Goal: Register for event/course

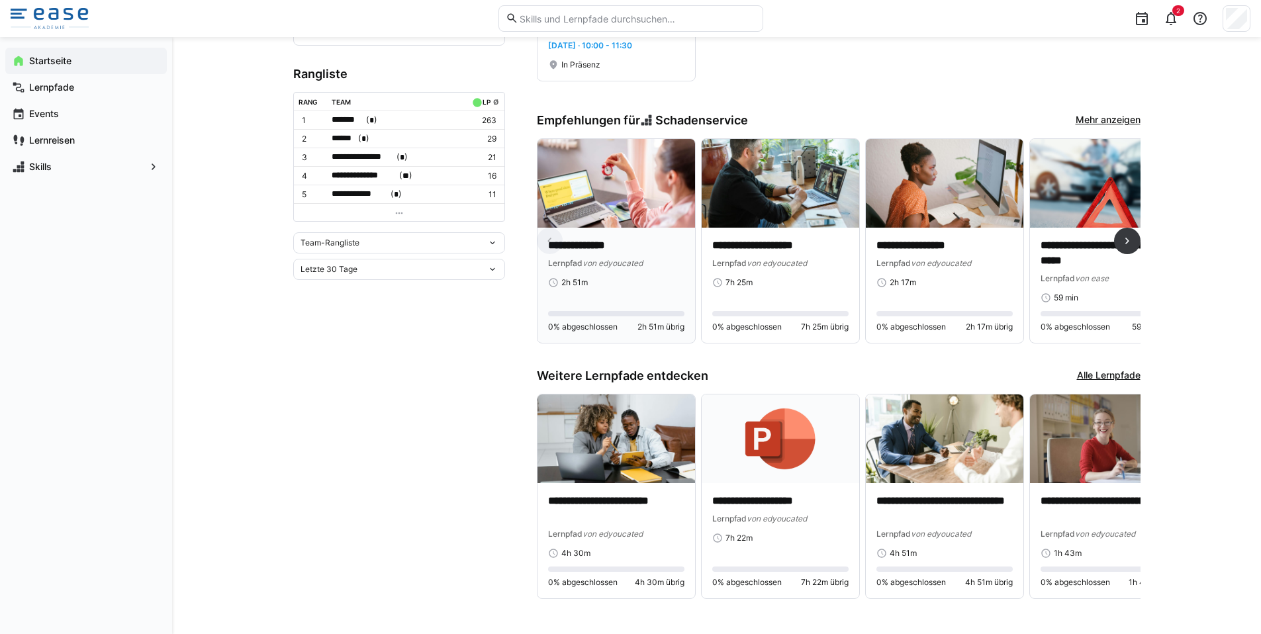
scroll to position [463, 0]
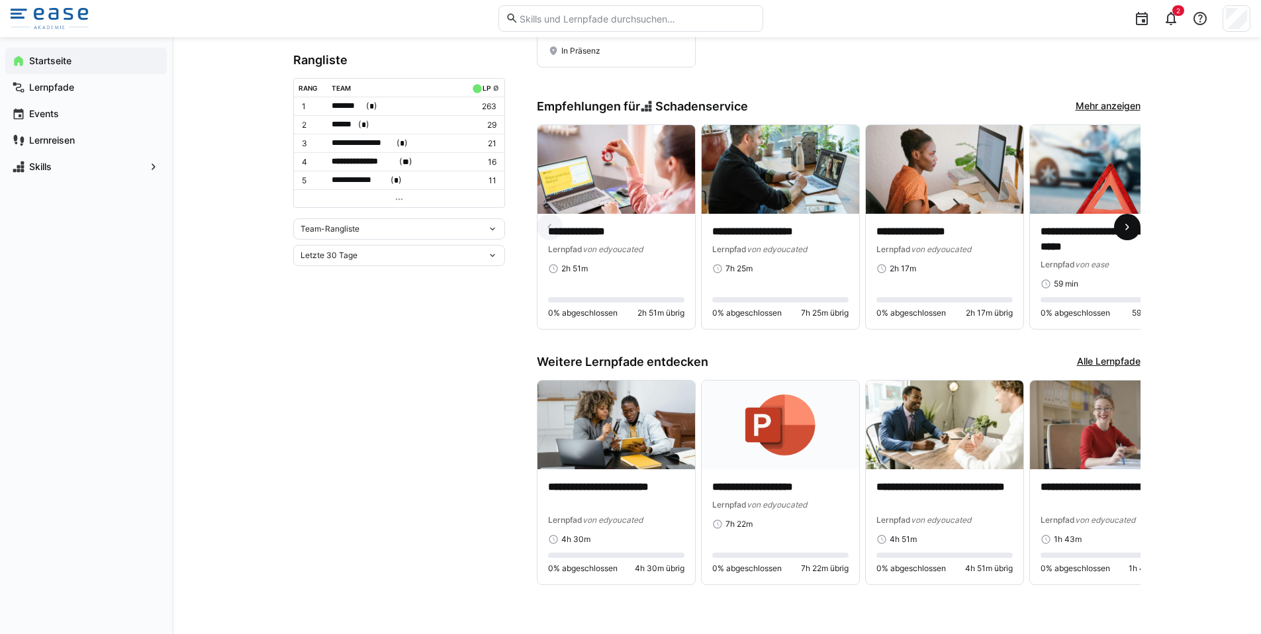
click at [1129, 220] on eds-icon at bounding box center [1127, 226] width 13 height 13
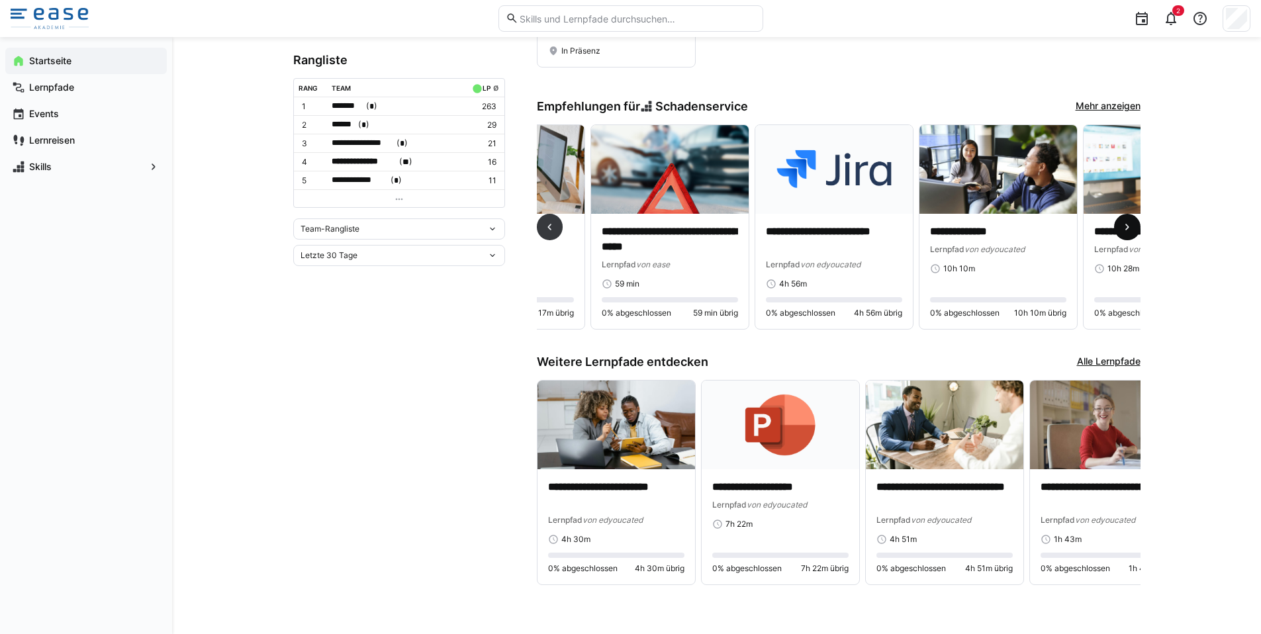
scroll to position [0, 493]
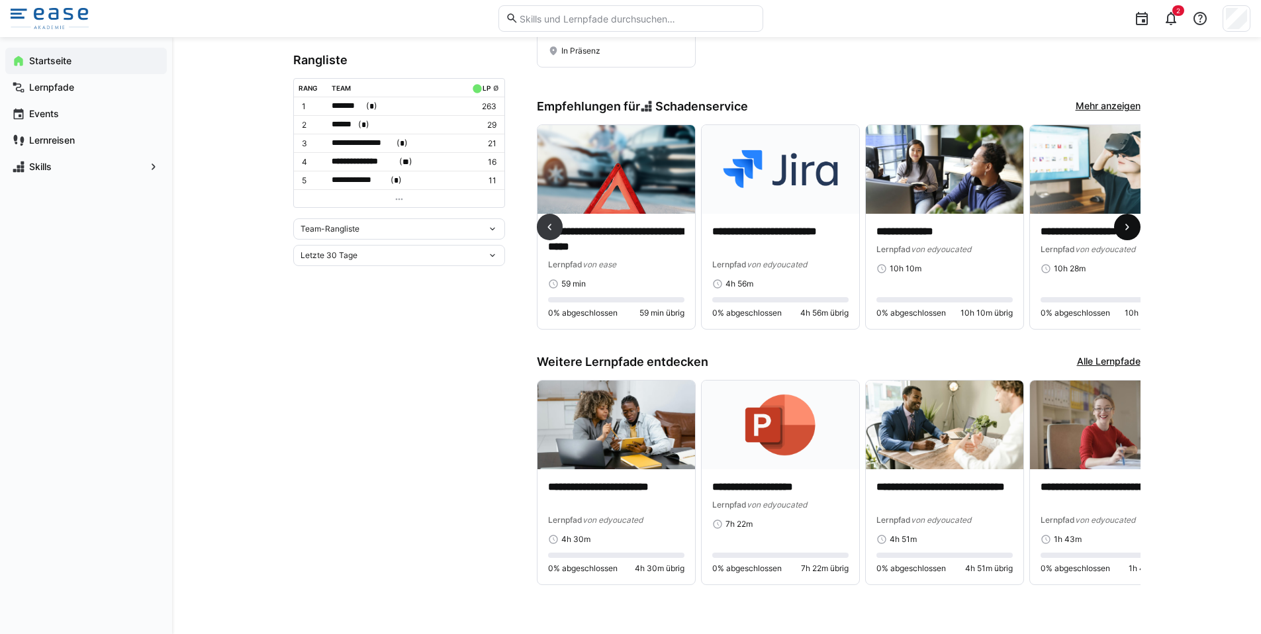
click at [1126, 222] on eds-icon at bounding box center [1127, 226] width 13 height 13
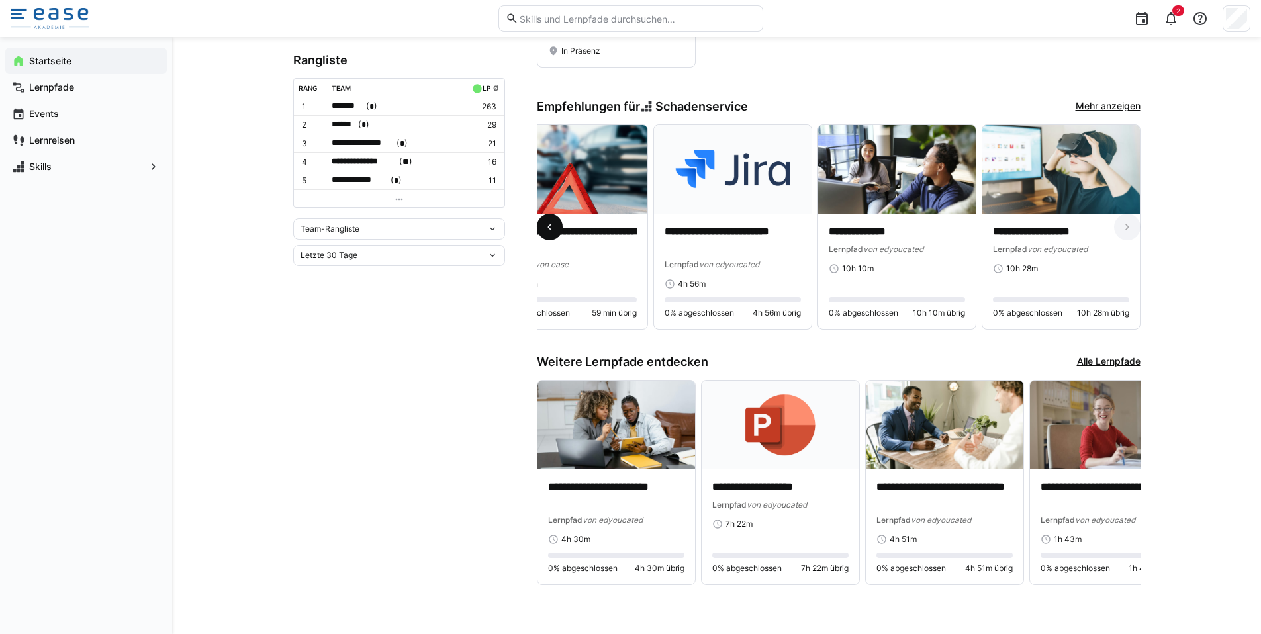
click at [549, 225] on eds-icon at bounding box center [549, 226] width 13 height 13
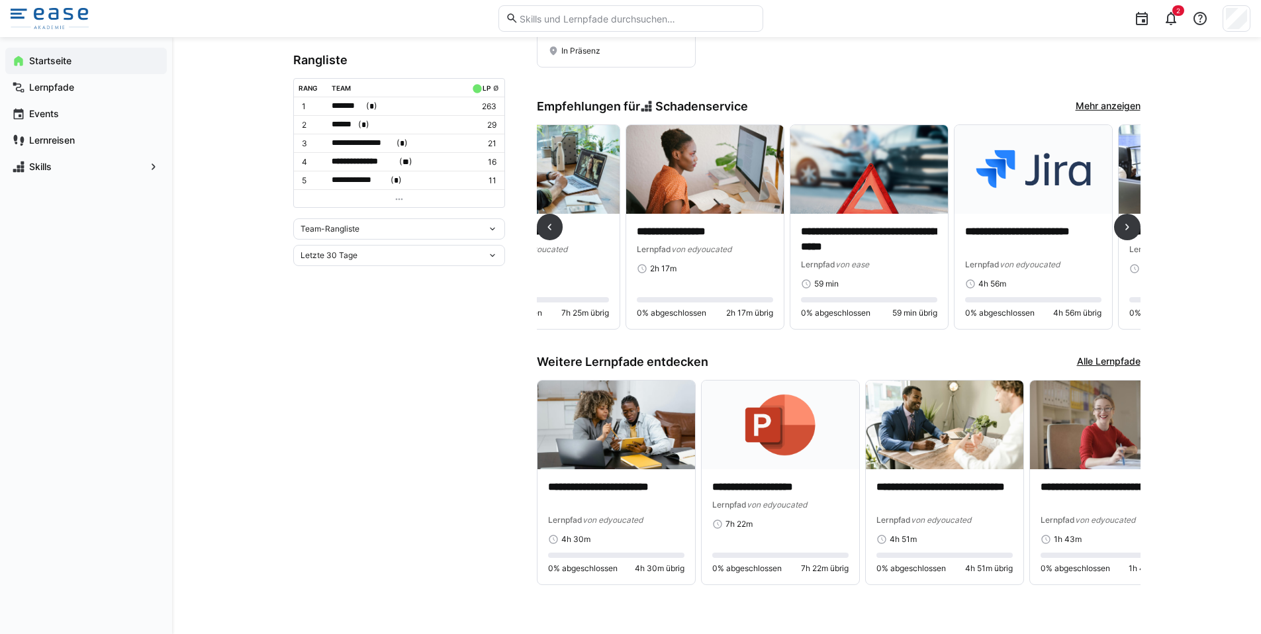
scroll to position [0, 249]
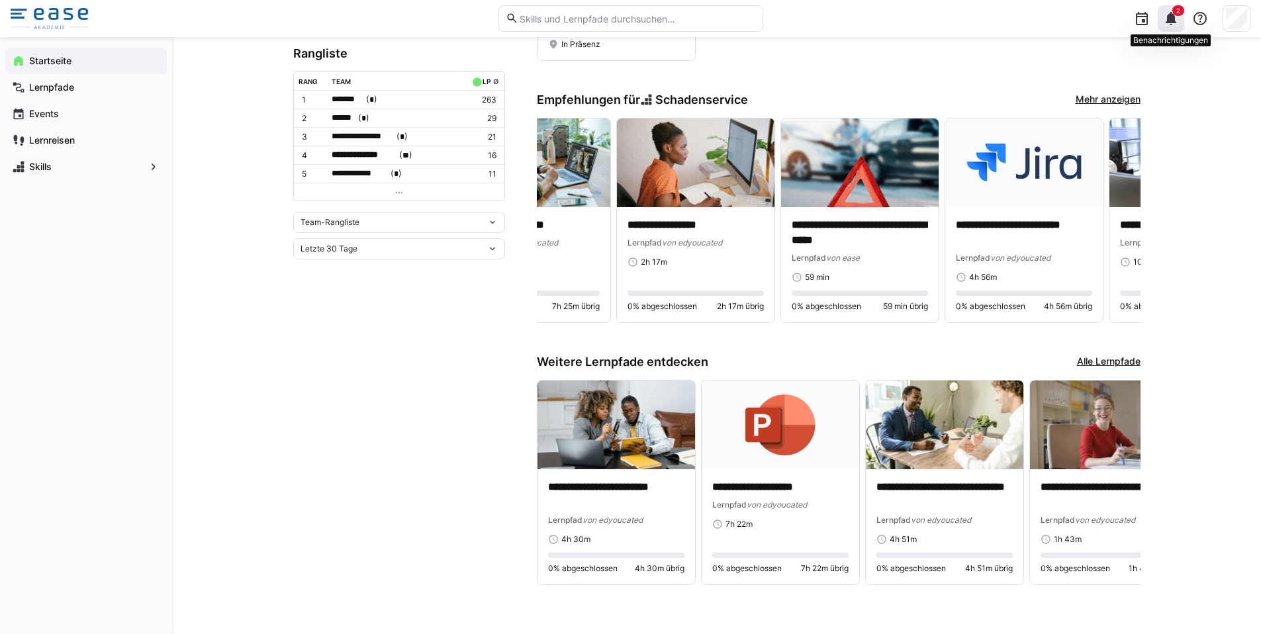
click at [1173, 17] on eds-icon at bounding box center [1171, 19] width 16 height 16
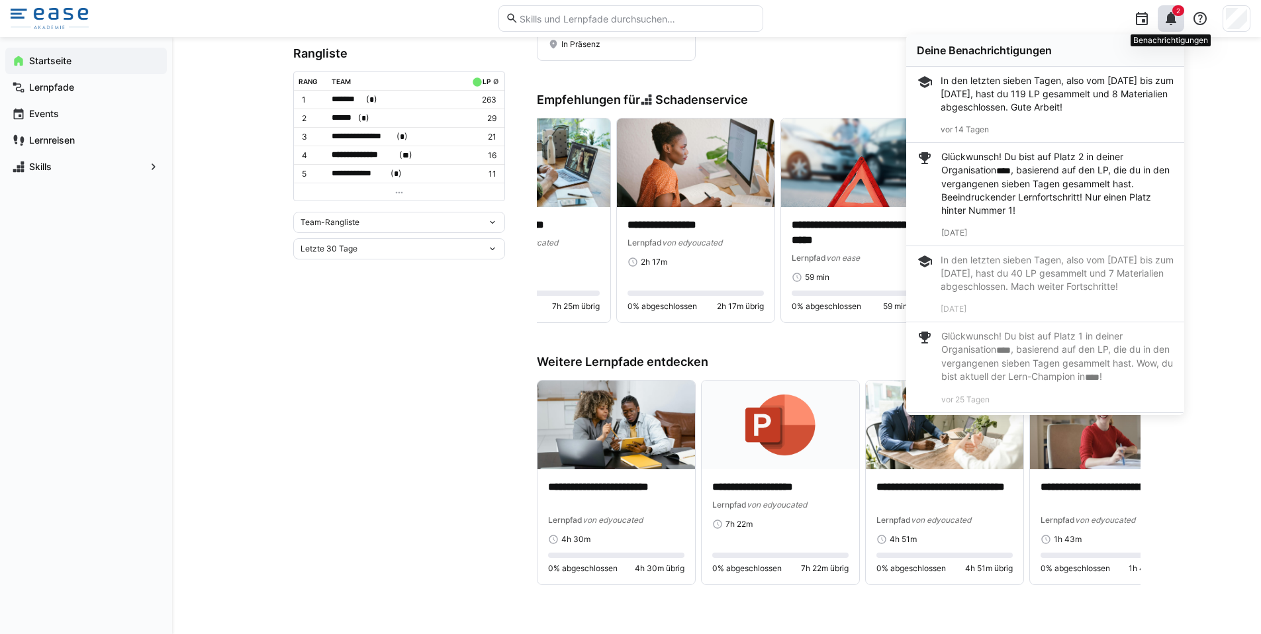
click at [1170, 20] on eds-icon at bounding box center [1171, 19] width 16 height 16
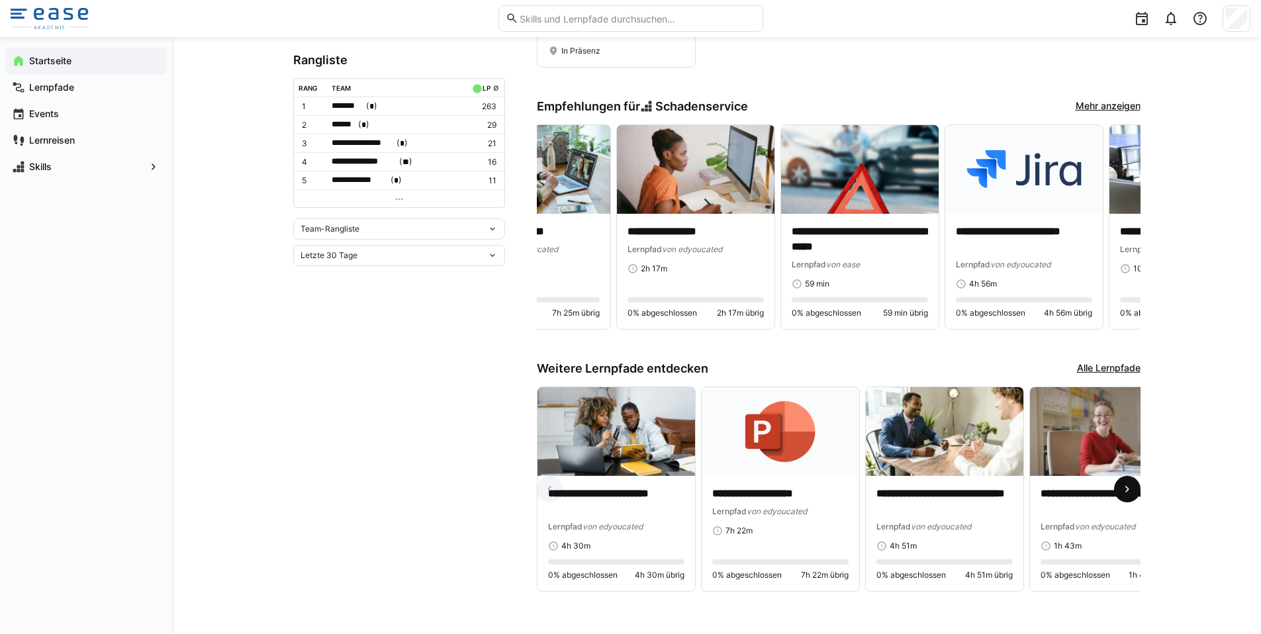
click at [1123, 487] on eds-icon at bounding box center [1127, 489] width 13 height 13
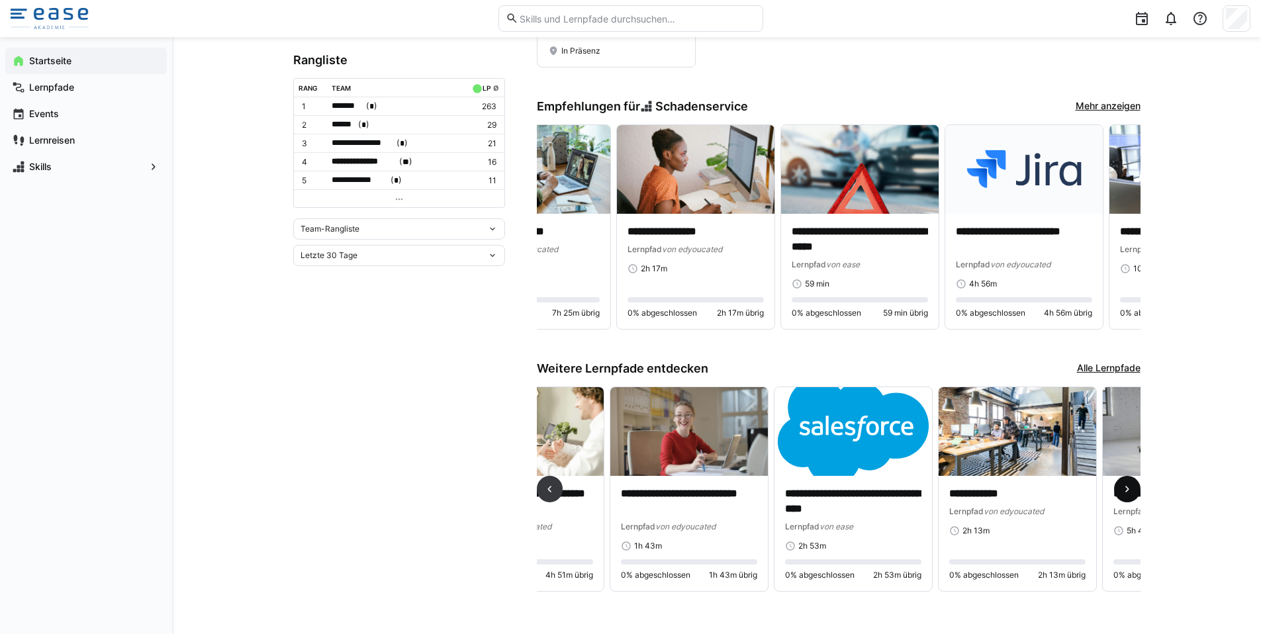
scroll to position [0, 493]
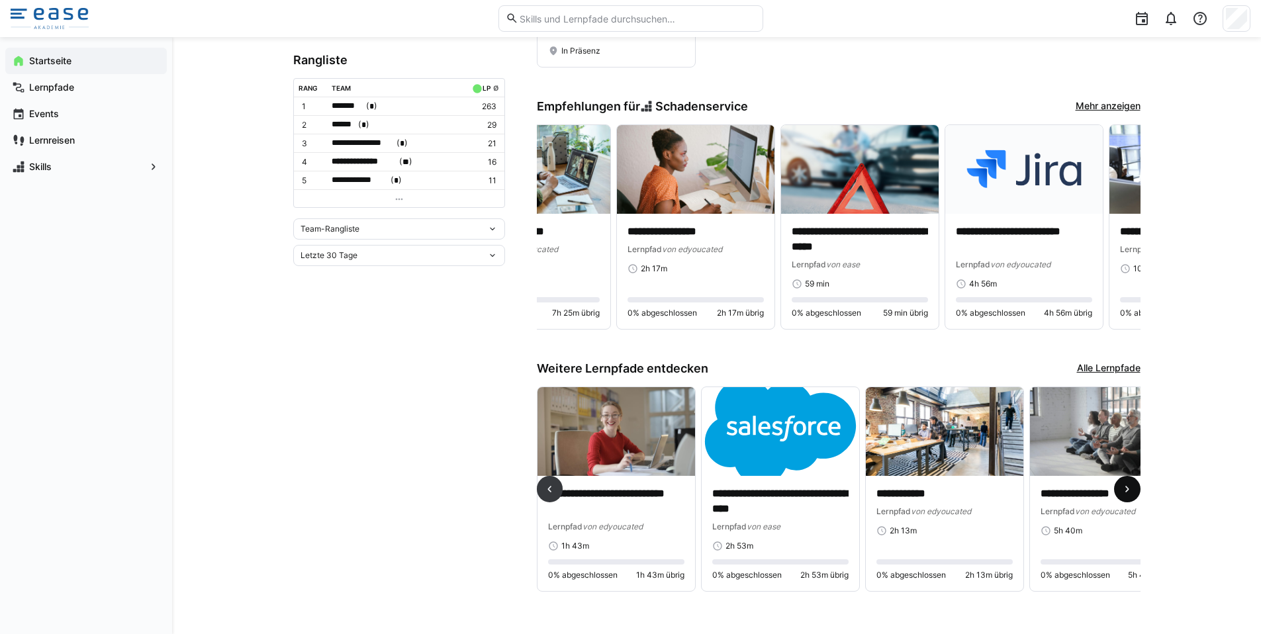
click at [1122, 486] on eds-icon at bounding box center [1127, 489] width 13 height 13
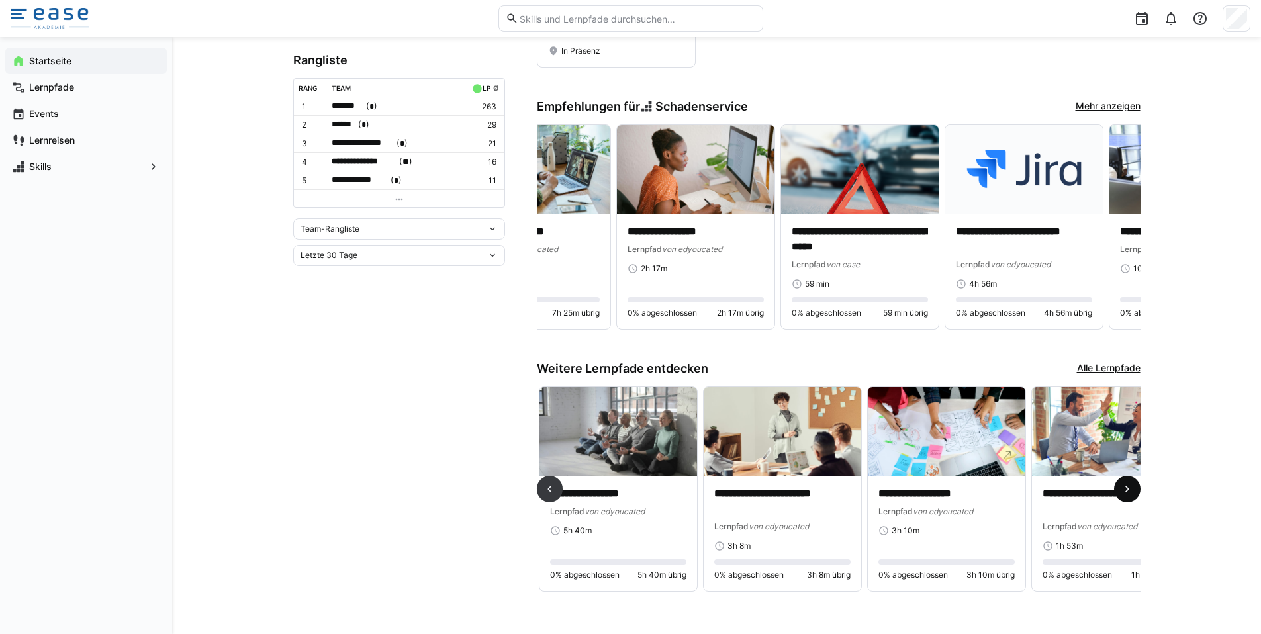
scroll to position [0, 985]
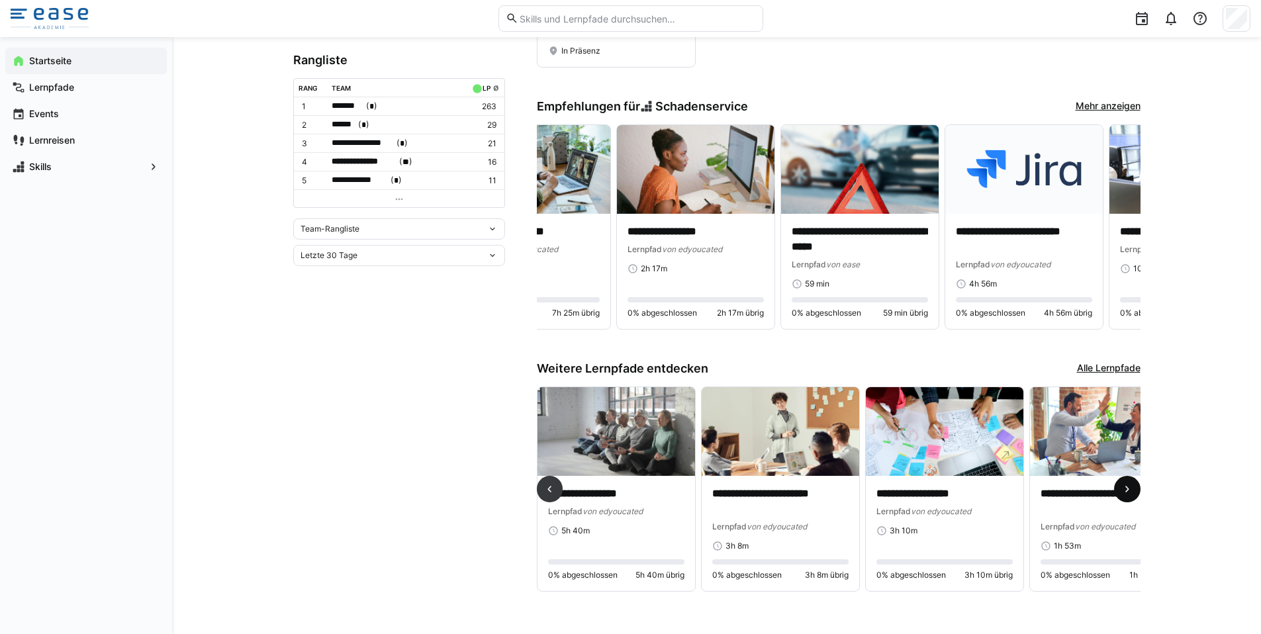
click at [1121, 486] on eds-icon at bounding box center [1127, 489] width 13 height 13
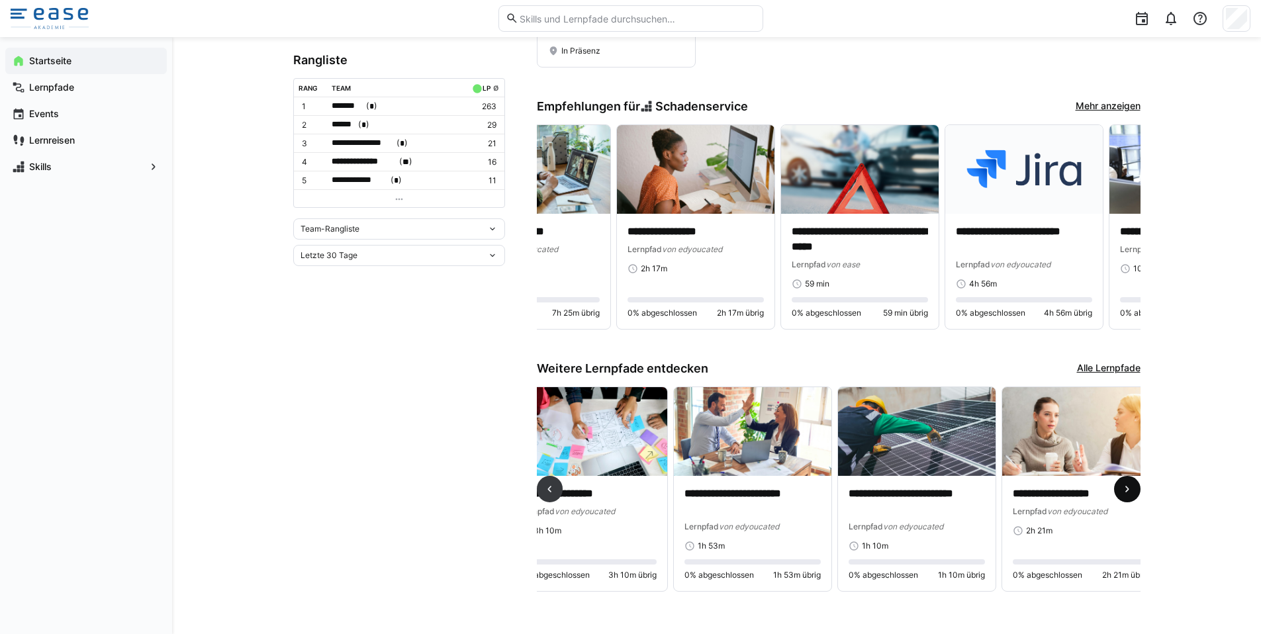
scroll to position [0, 1361]
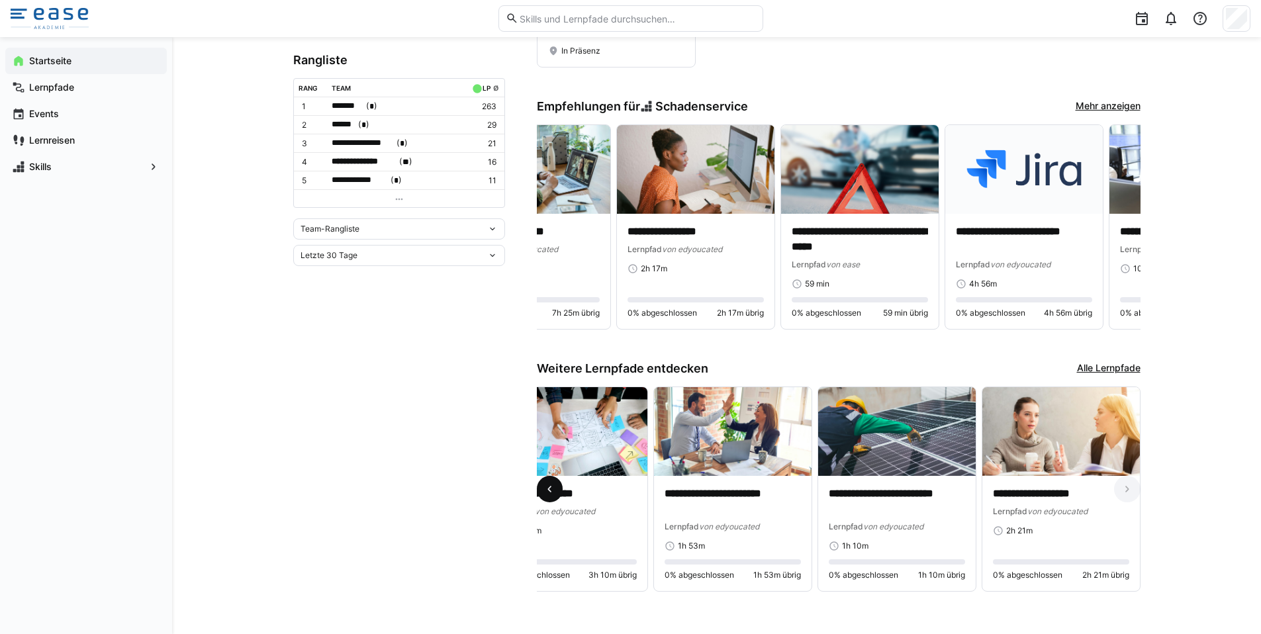
click at [555, 492] on eds-icon at bounding box center [549, 489] width 13 height 13
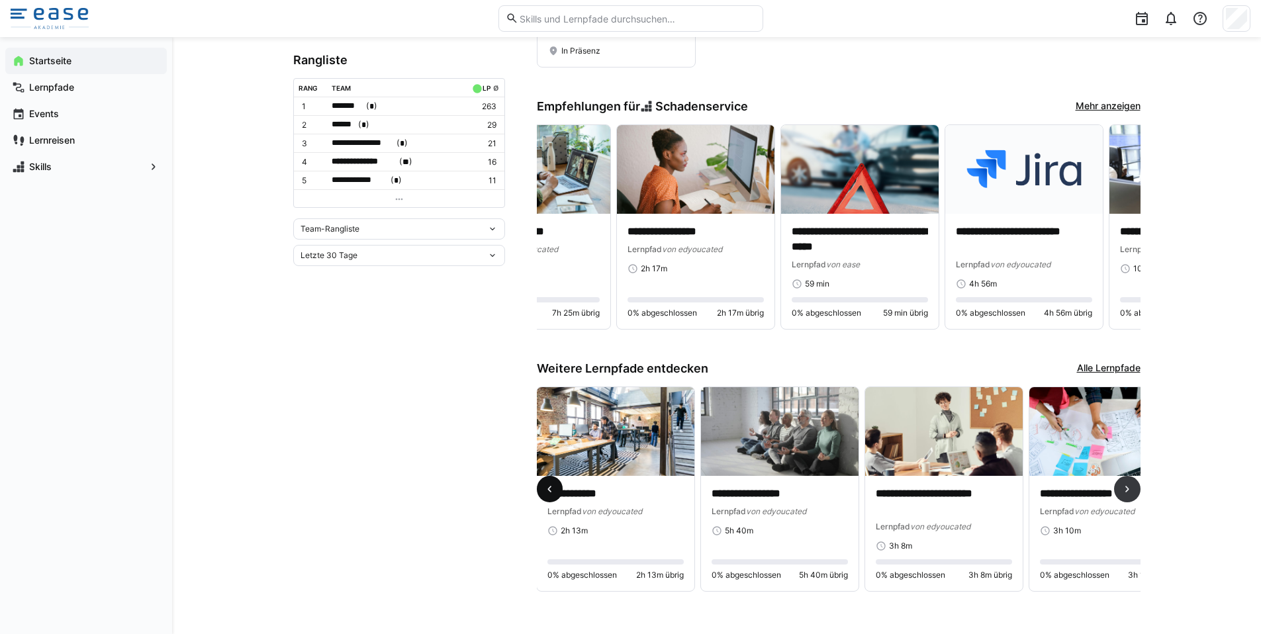
click at [555, 492] on eds-icon at bounding box center [549, 489] width 13 height 13
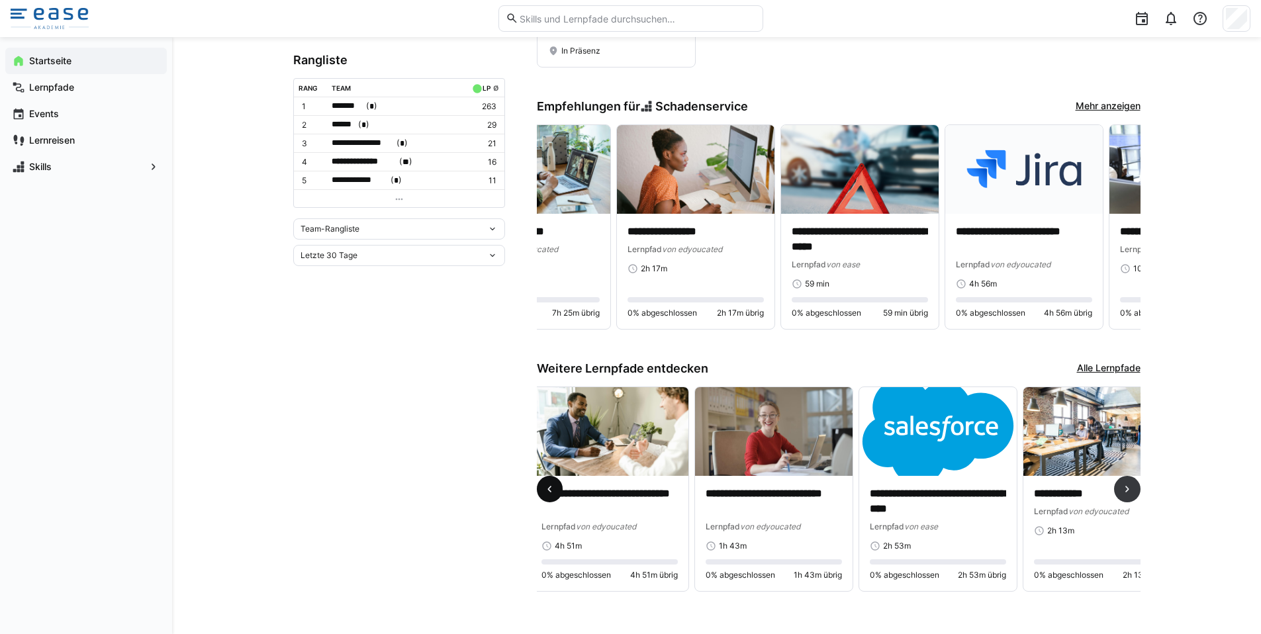
scroll to position [0, 328]
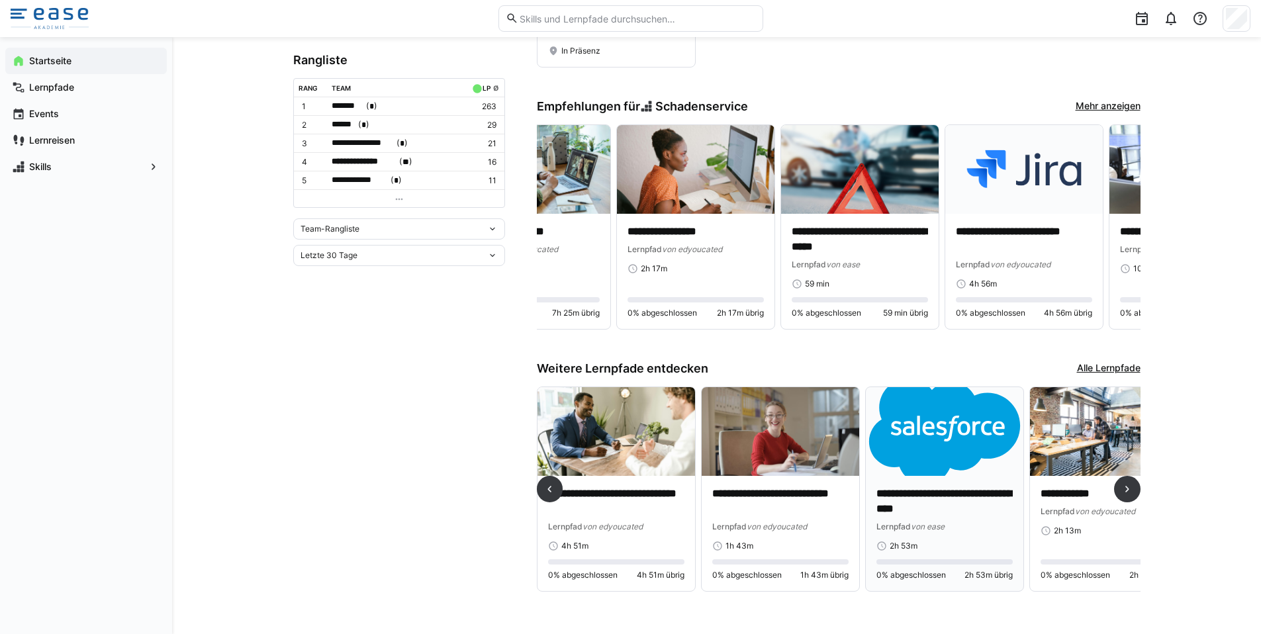
click at [938, 458] on img at bounding box center [945, 431] width 158 height 89
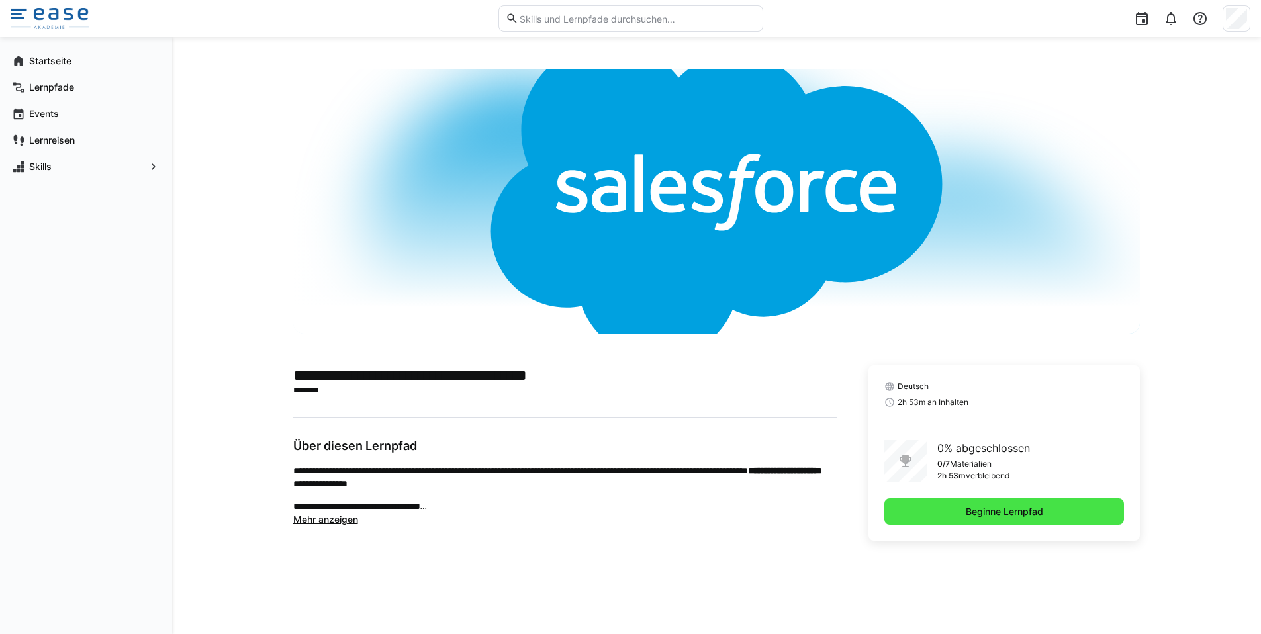
click at [981, 514] on span "Beginne Lernpfad" at bounding box center [1004, 511] width 81 height 13
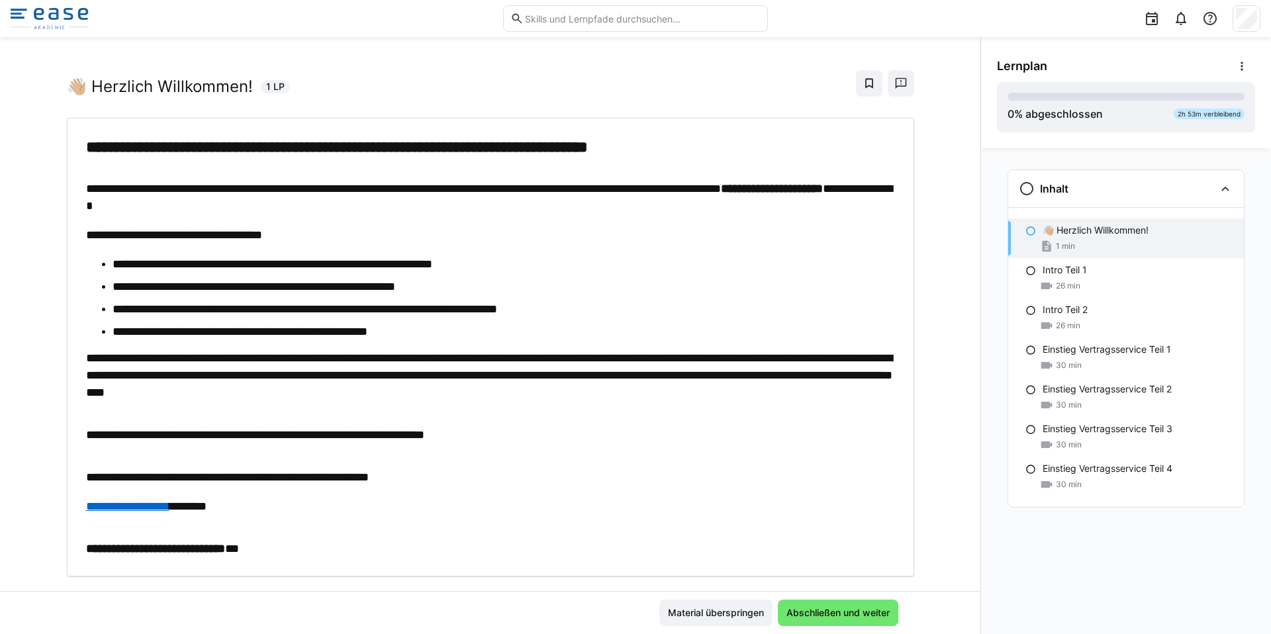
scroll to position [36, 0]
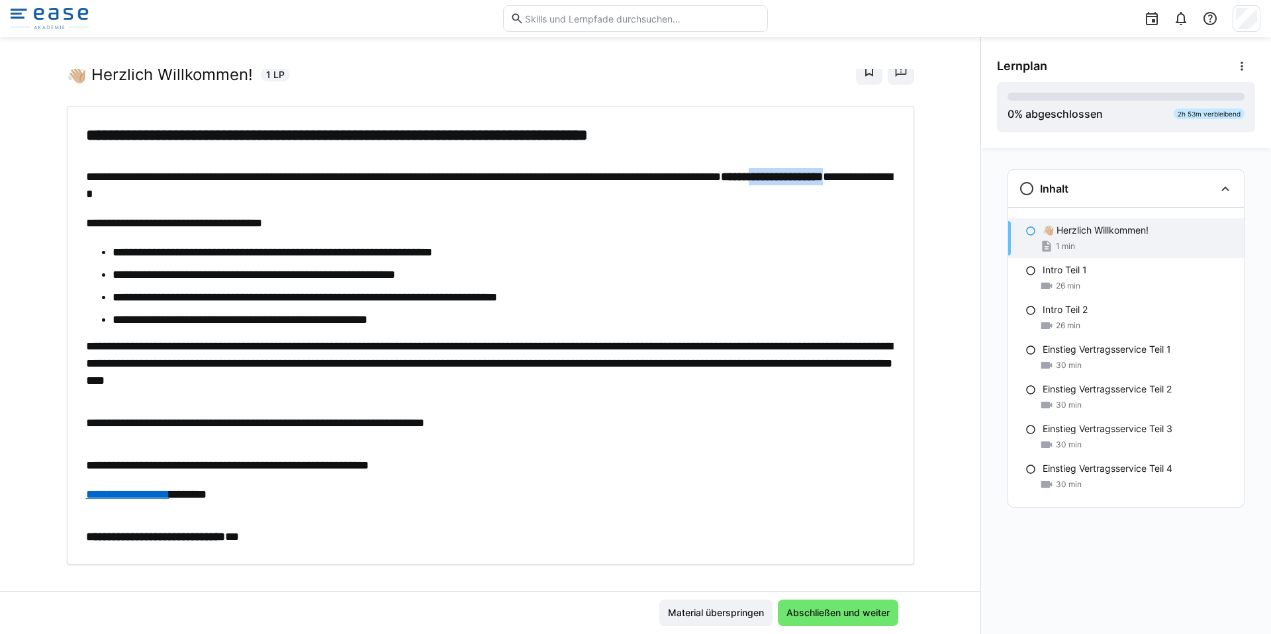
drag, startPoint x: 118, startPoint y: 191, endPoint x: 220, endPoint y: 191, distance: 101.9
click at [220, 191] on p "**********" at bounding box center [490, 185] width 809 height 34
click at [223, 194] on p "**********" at bounding box center [490, 185] width 809 height 34
click at [862, 616] on span "Abschließen und weiter" at bounding box center [837, 612] width 107 height 13
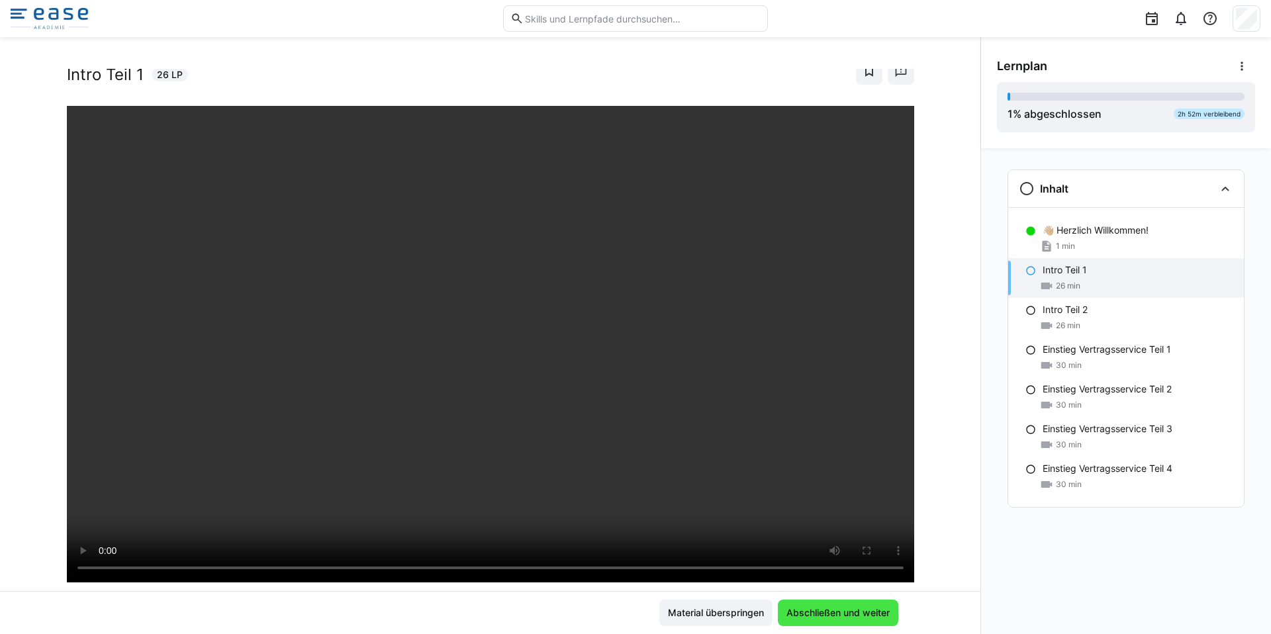
click at [851, 610] on span "Abschließen und weiter" at bounding box center [837, 612] width 107 height 13
